Goal: Find specific page/section

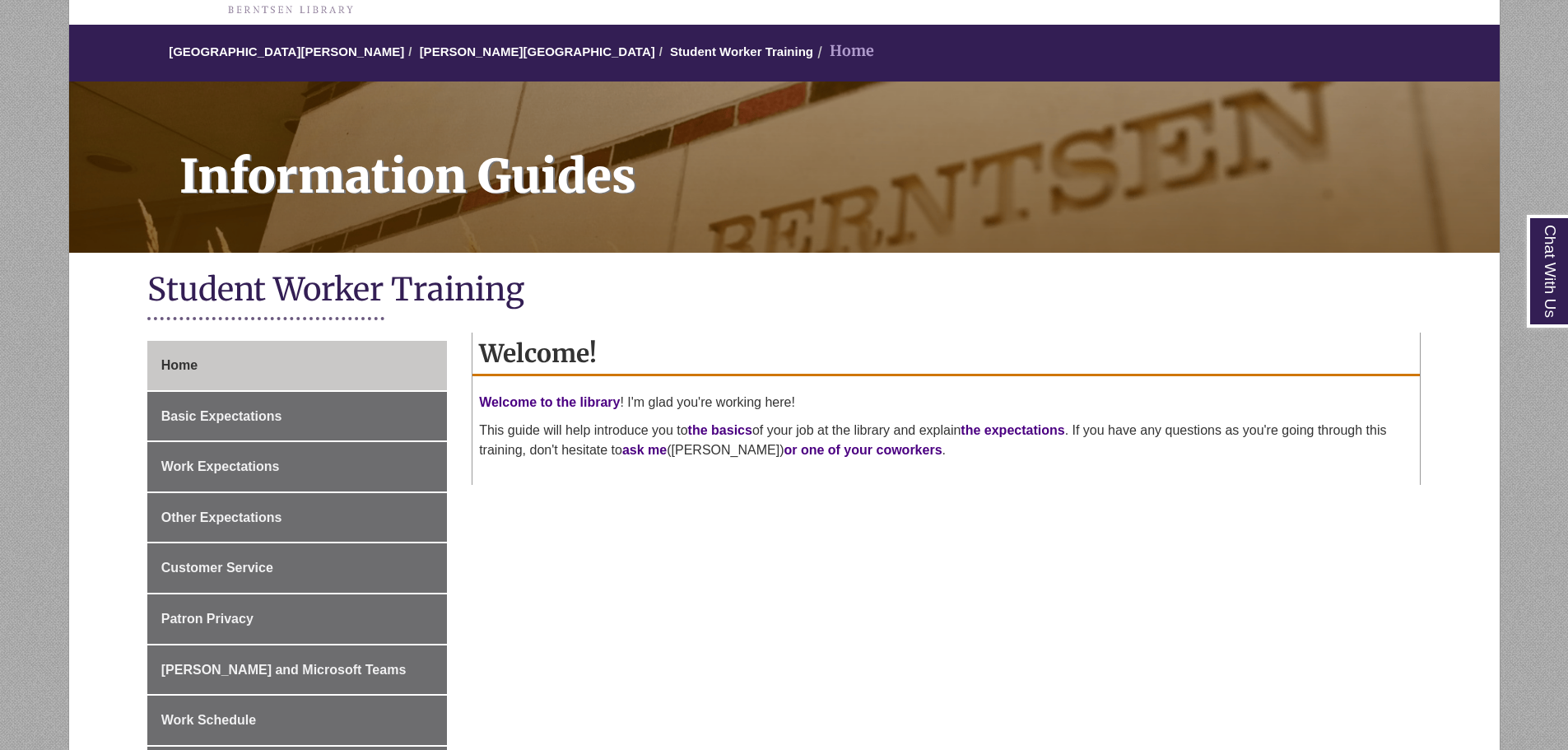
scroll to position [411, 0]
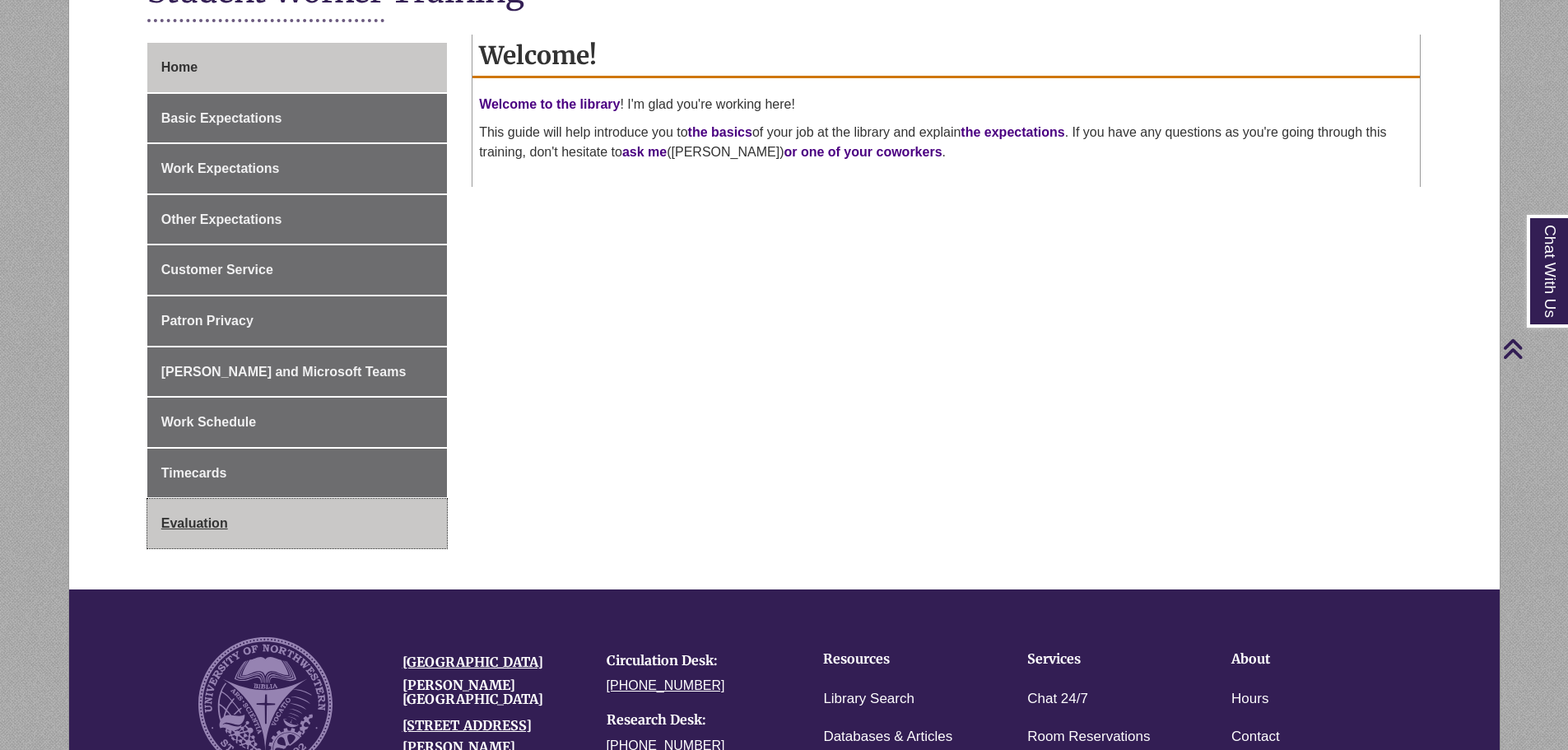
click at [217, 535] on link "Evaluation" at bounding box center [297, 524] width 300 height 50
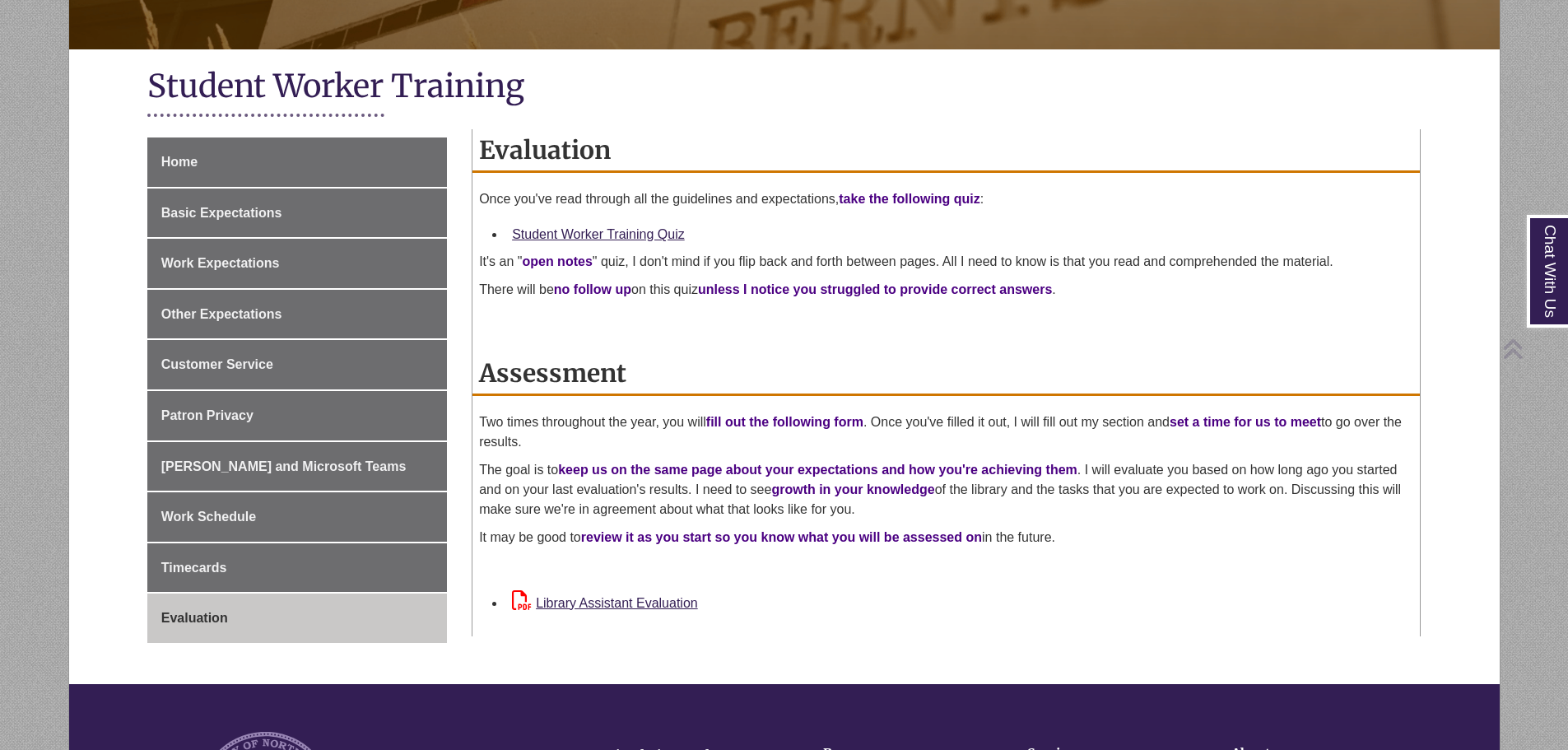
scroll to position [329, 0]
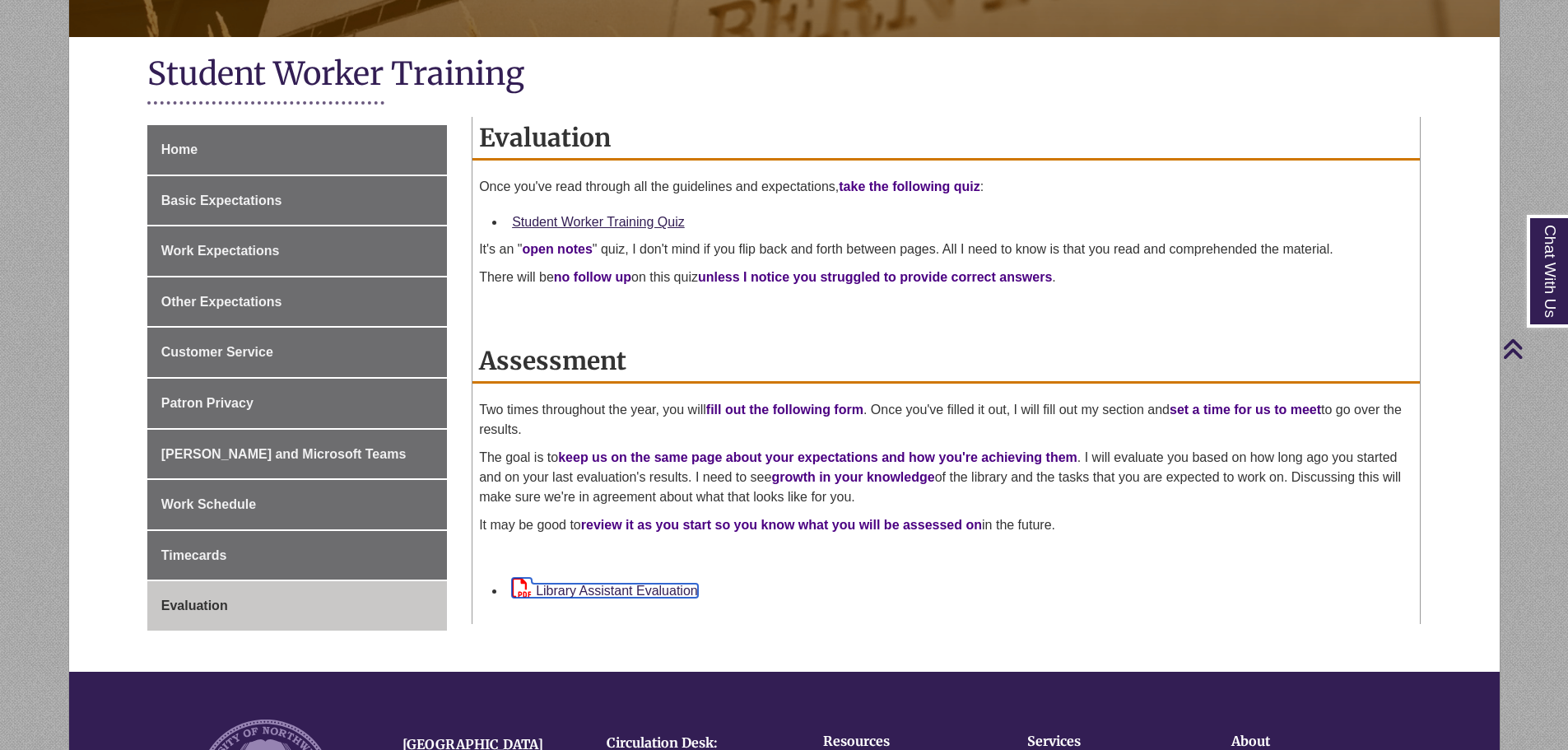
click at [661, 592] on link "Library Assistant Evaluation" at bounding box center [605, 590] width 186 height 14
